Goal: Task Accomplishment & Management: Use online tool/utility

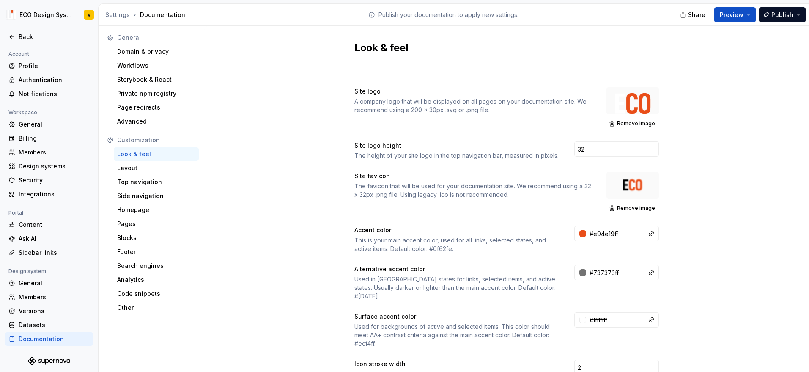
scroll to position [472, 0]
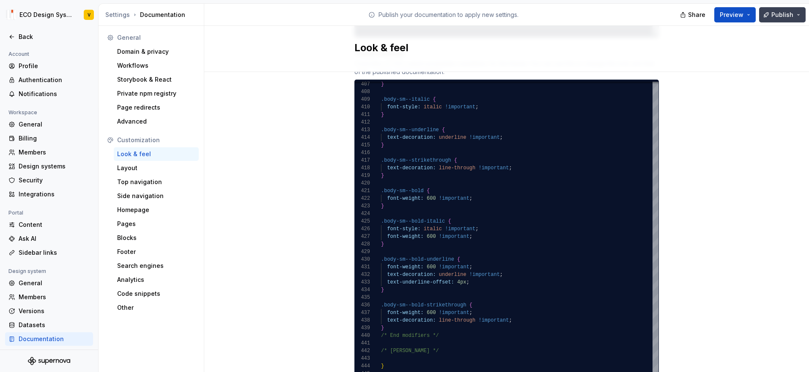
click at [788, 16] on span "Publish" at bounding box center [783, 15] width 22 height 8
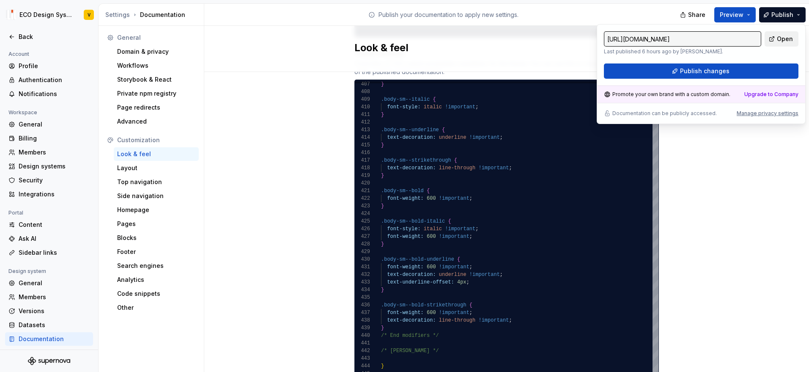
click at [787, 40] on span "Open" at bounding box center [785, 39] width 16 height 8
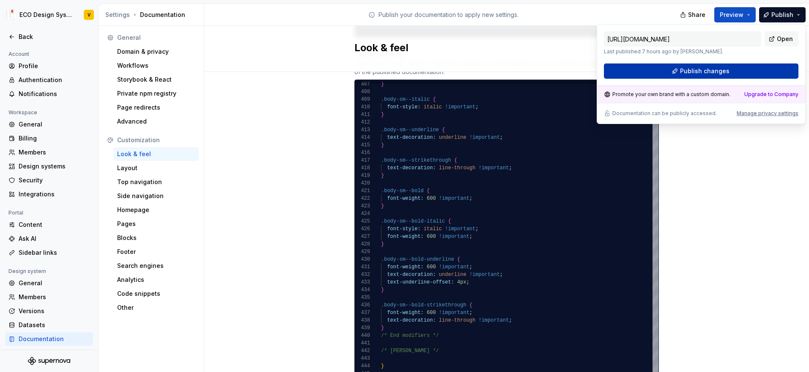
click at [704, 71] on span "Publish changes" at bounding box center [705, 71] width 50 height 8
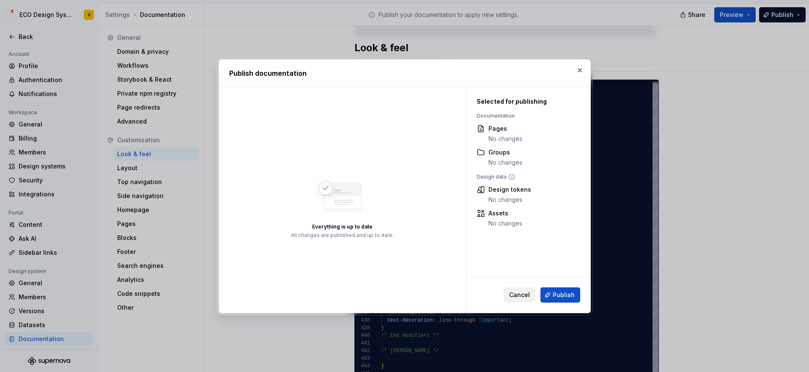
click at [519, 293] on span "Cancel" at bounding box center [519, 295] width 21 height 8
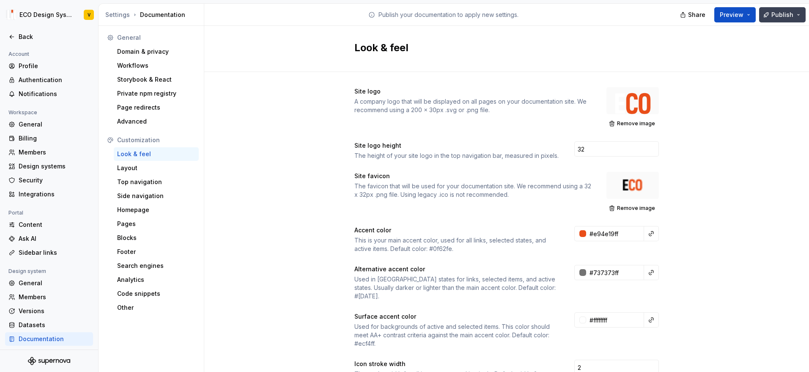
click at [791, 17] on span "Publish" at bounding box center [783, 15] width 22 height 8
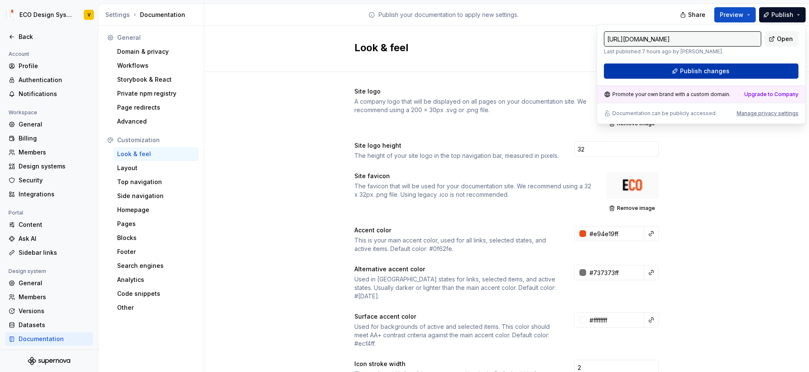
click at [710, 74] on span "Publish changes" at bounding box center [705, 71] width 50 height 8
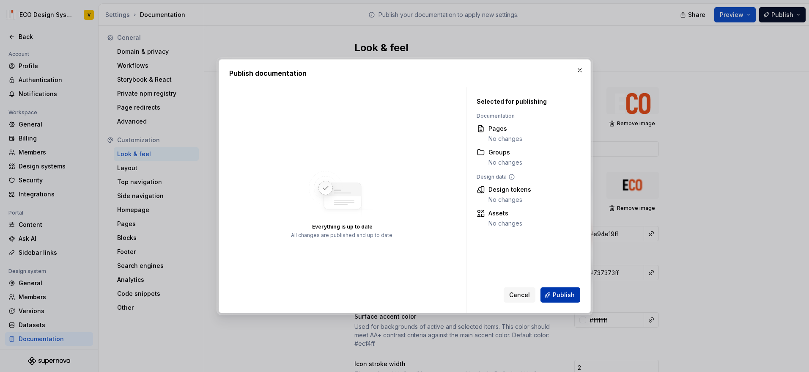
click at [558, 292] on span "Publish" at bounding box center [564, 295] width 22 height 8
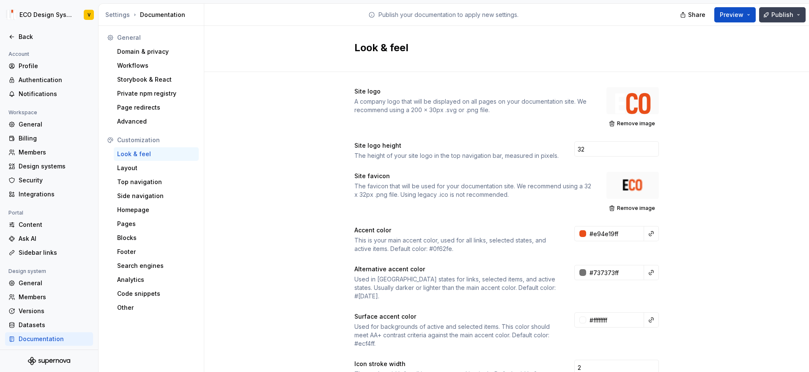
click at [801, 17] on button "Publish" at bounding box center [782, 14] width 47 height 15
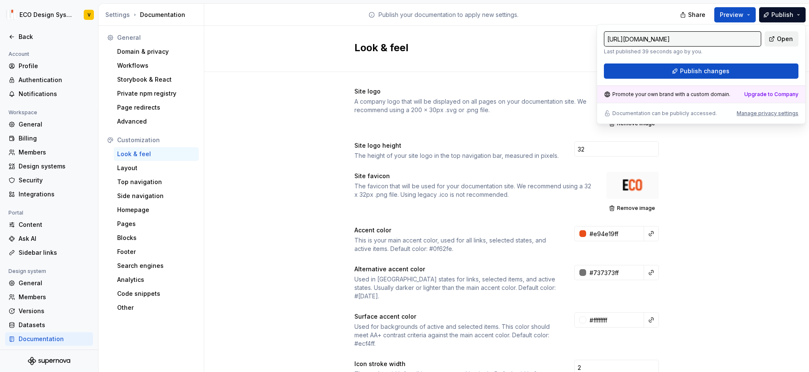
click at [778, 41] on span "Open" at bounding box center [785, 39] width 16 height 8
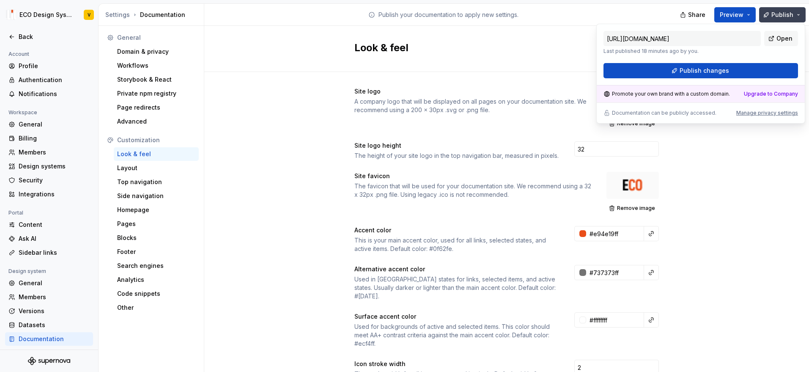
click at [790, 19] on button "Publish" at bounding box center [782, 14] width 47 height 15
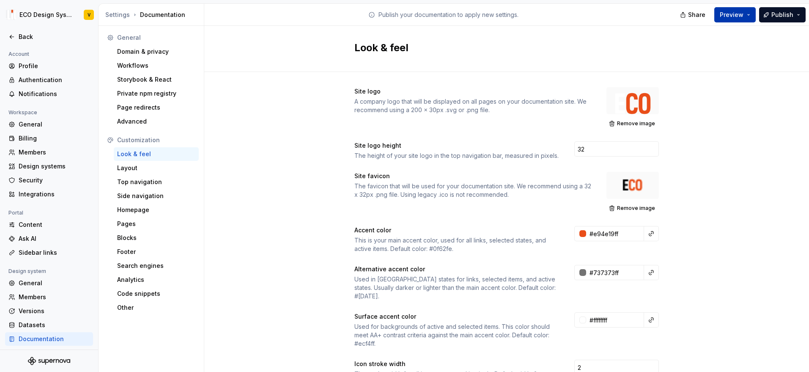
click at [724, 15] on span "Preview" at bounding box center [732, 15] width 24 height 8
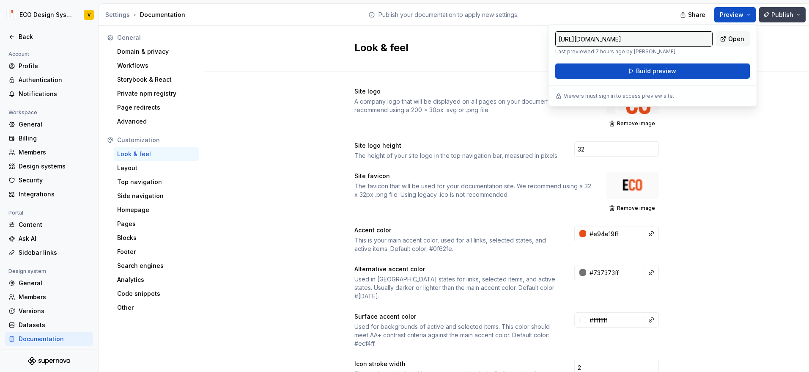
click at [785, 19] on button "Publish" at bounding box center [782, 14] width 47 height 15
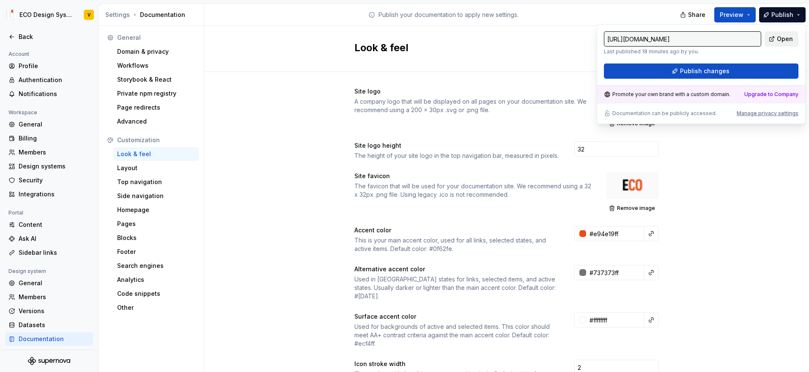
click at [781, 37] on span "Open" at bounding box center [785, 39] width 16 height 8
